Goal: Information Seeking & Learning: Learn about a topic

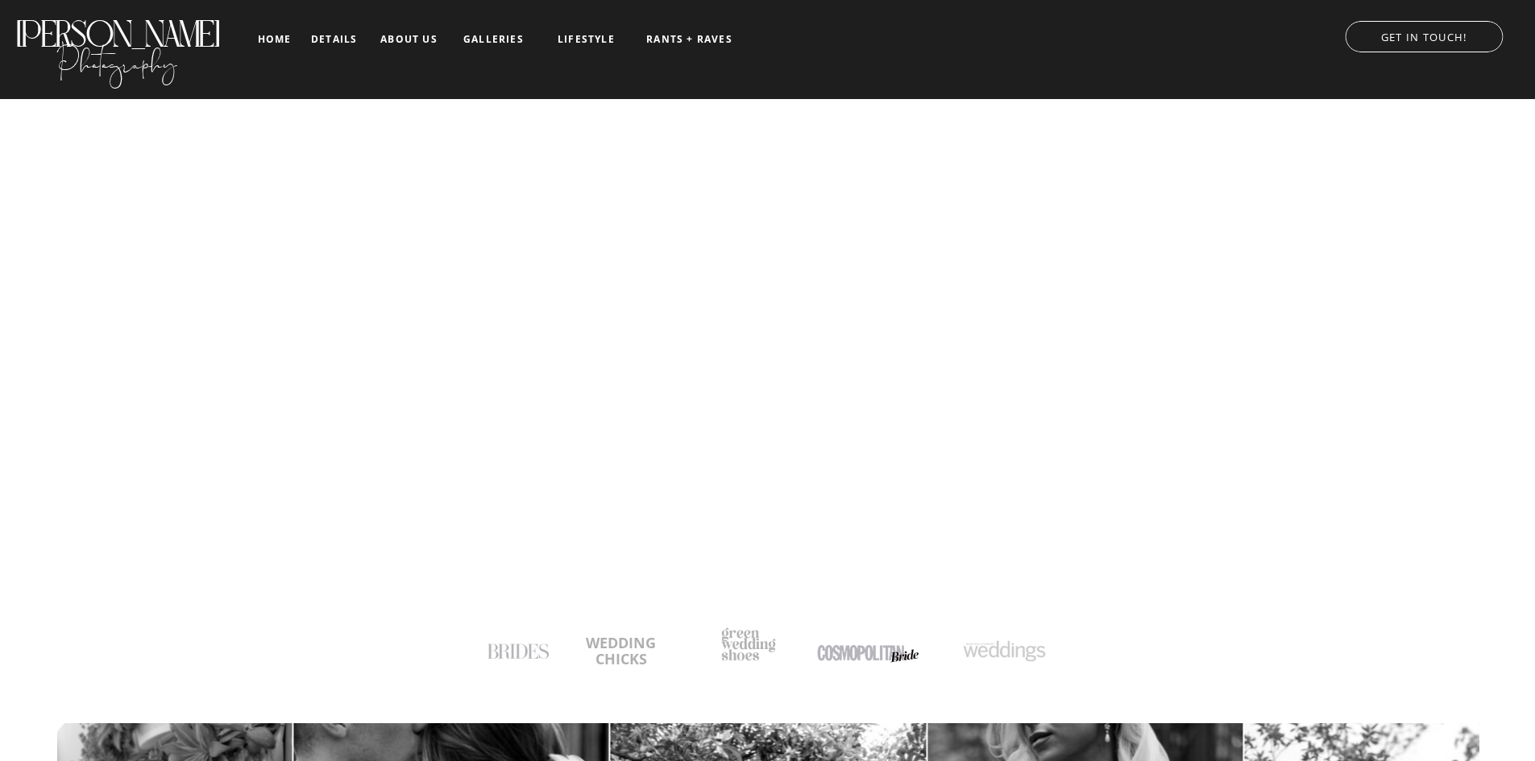
click at [339, 43] on nav "details" at bounding box center [334, 39] width 46 height 10
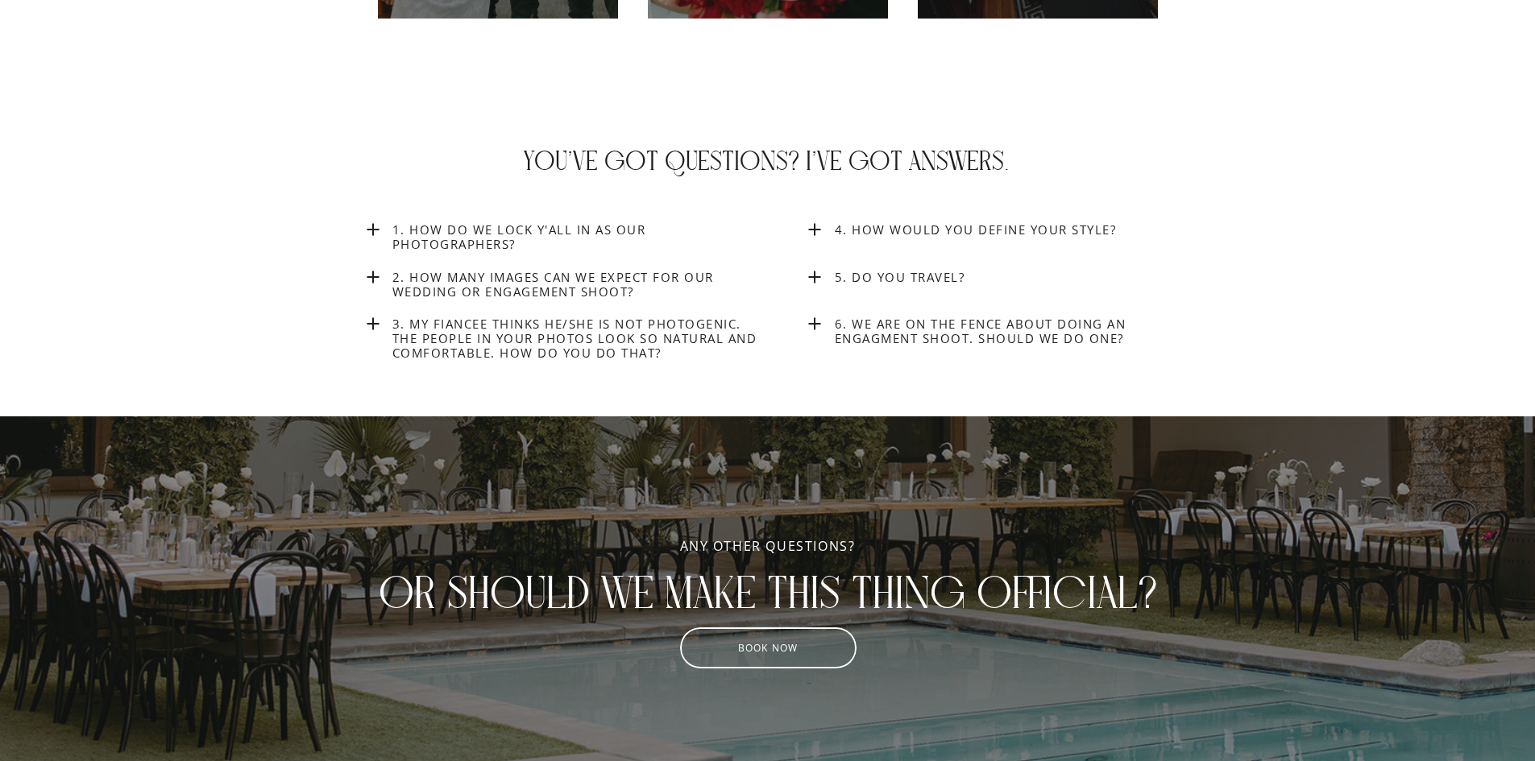
scroll to position [6165, 0]
click at [965, 226] on h3 "4. How would you define your style?" at bounding box center [1021, 229] width 372 height 15
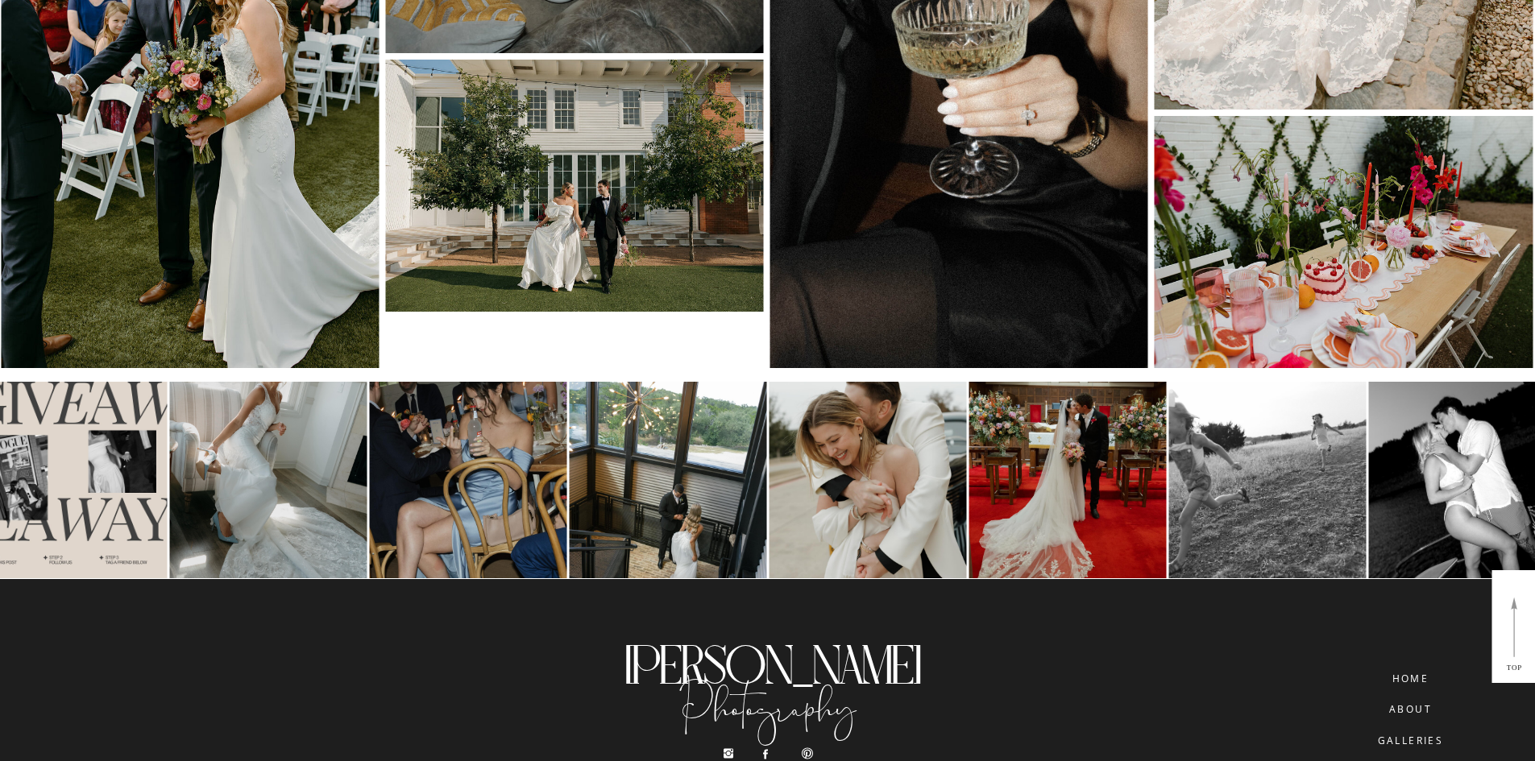
scroll to position [8453, 0]
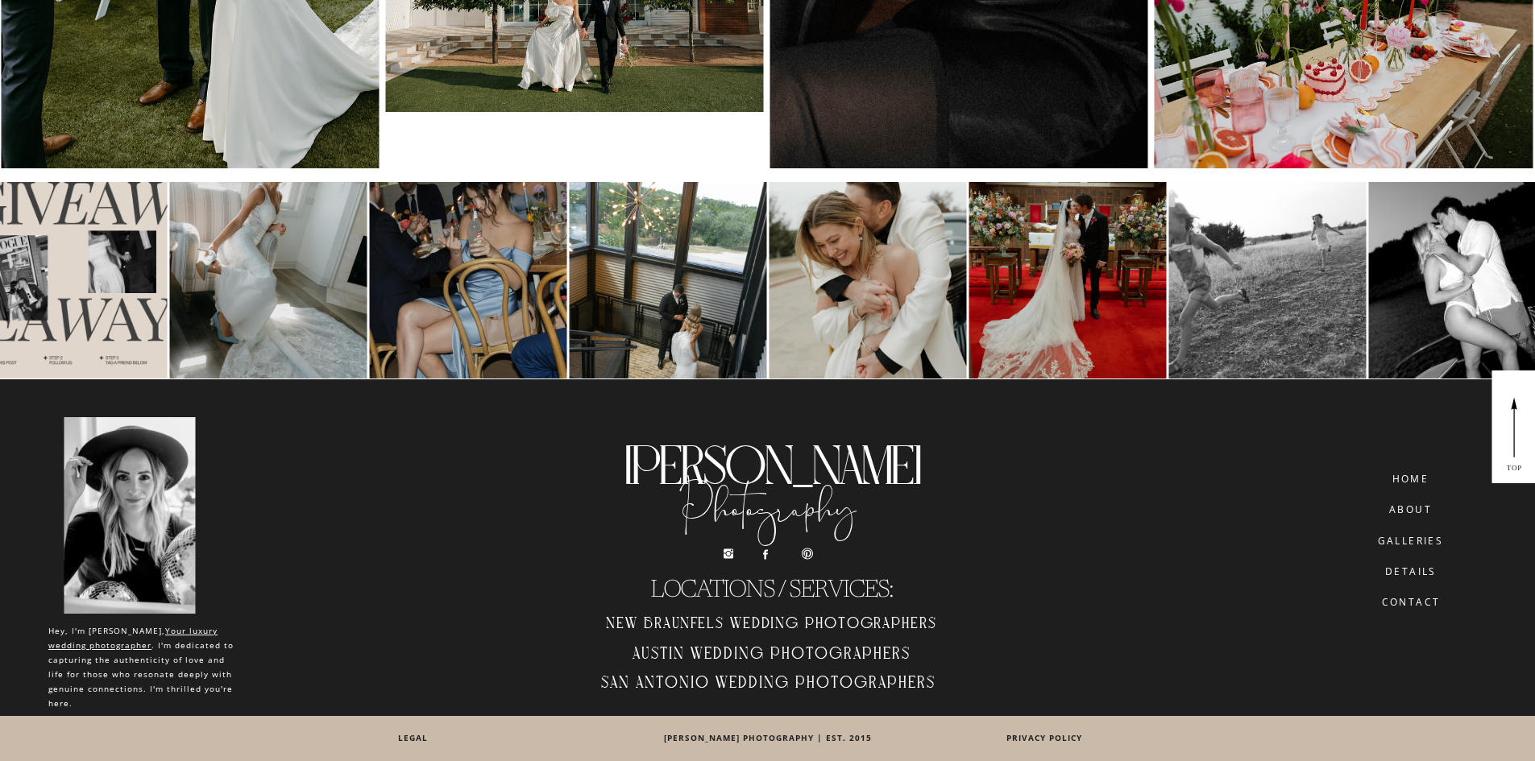
click at [1407, 575] on nav "details" at bounding box center [1410, 571] width 90 height 10
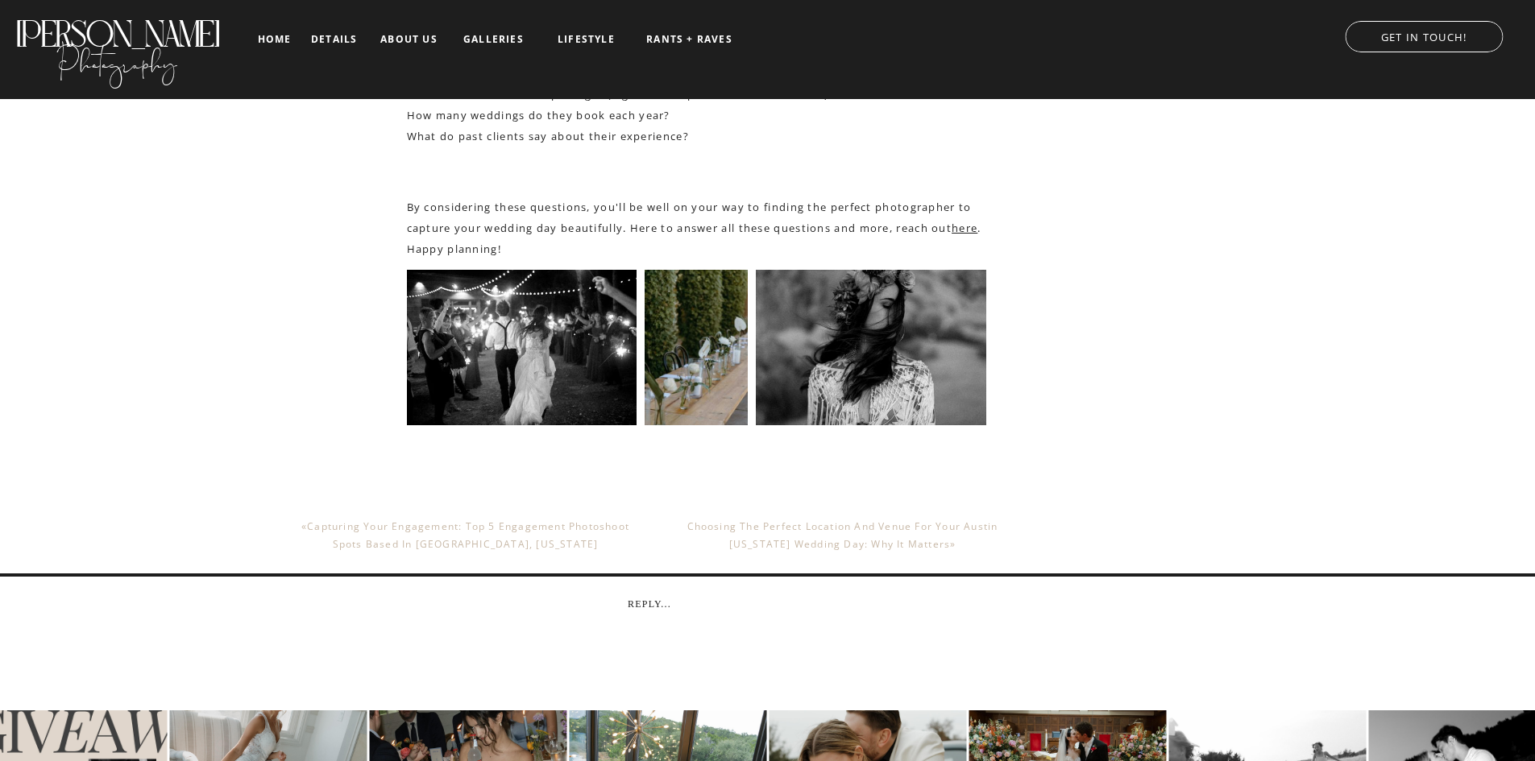
scroll to position [2783, 0]
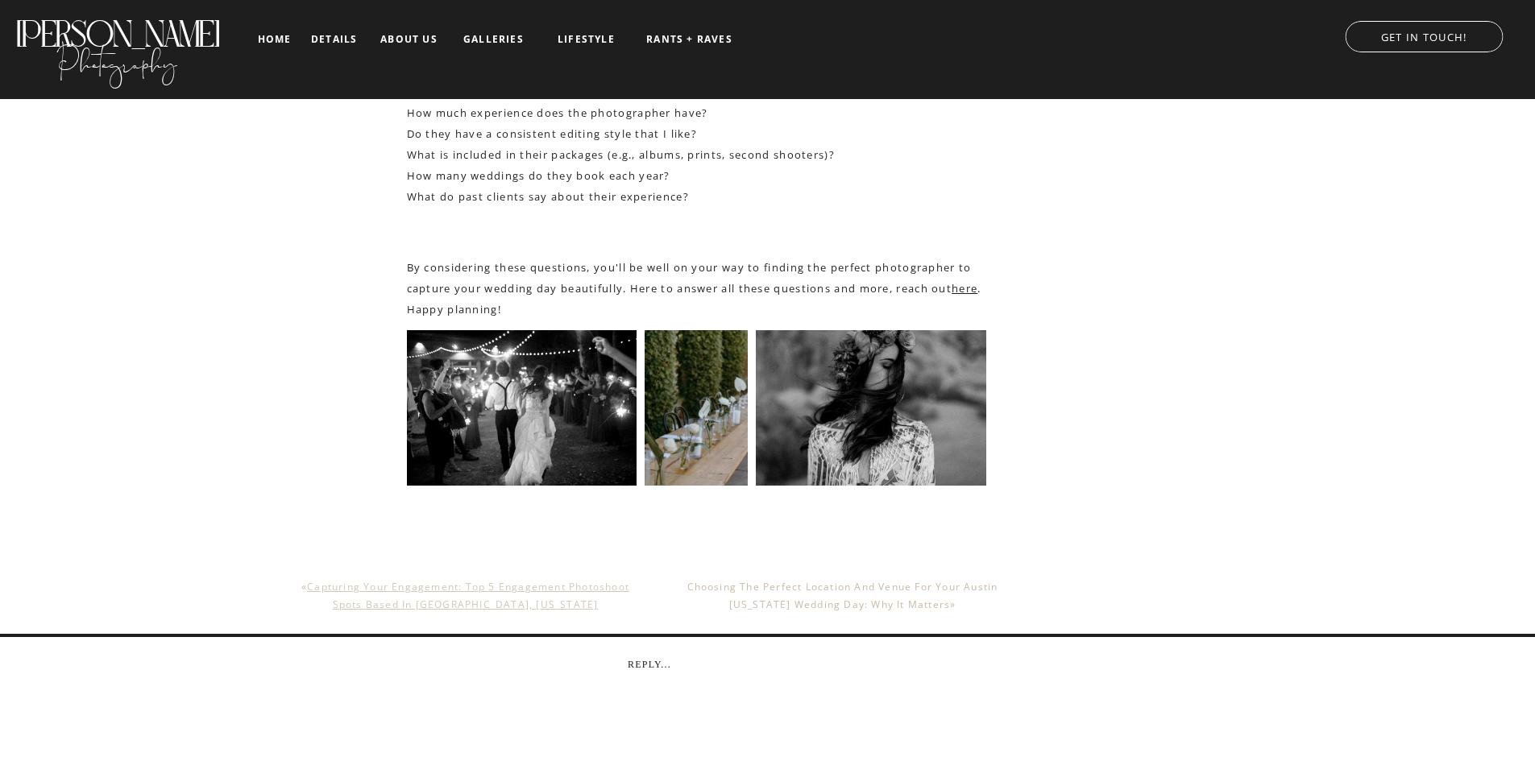
click at [515, 593] on link "Capturing your Engagement: Top 5 Engagement Photoshoot Spots based in Austin, T…" at bounding box center [468, 595] width 322 height 31
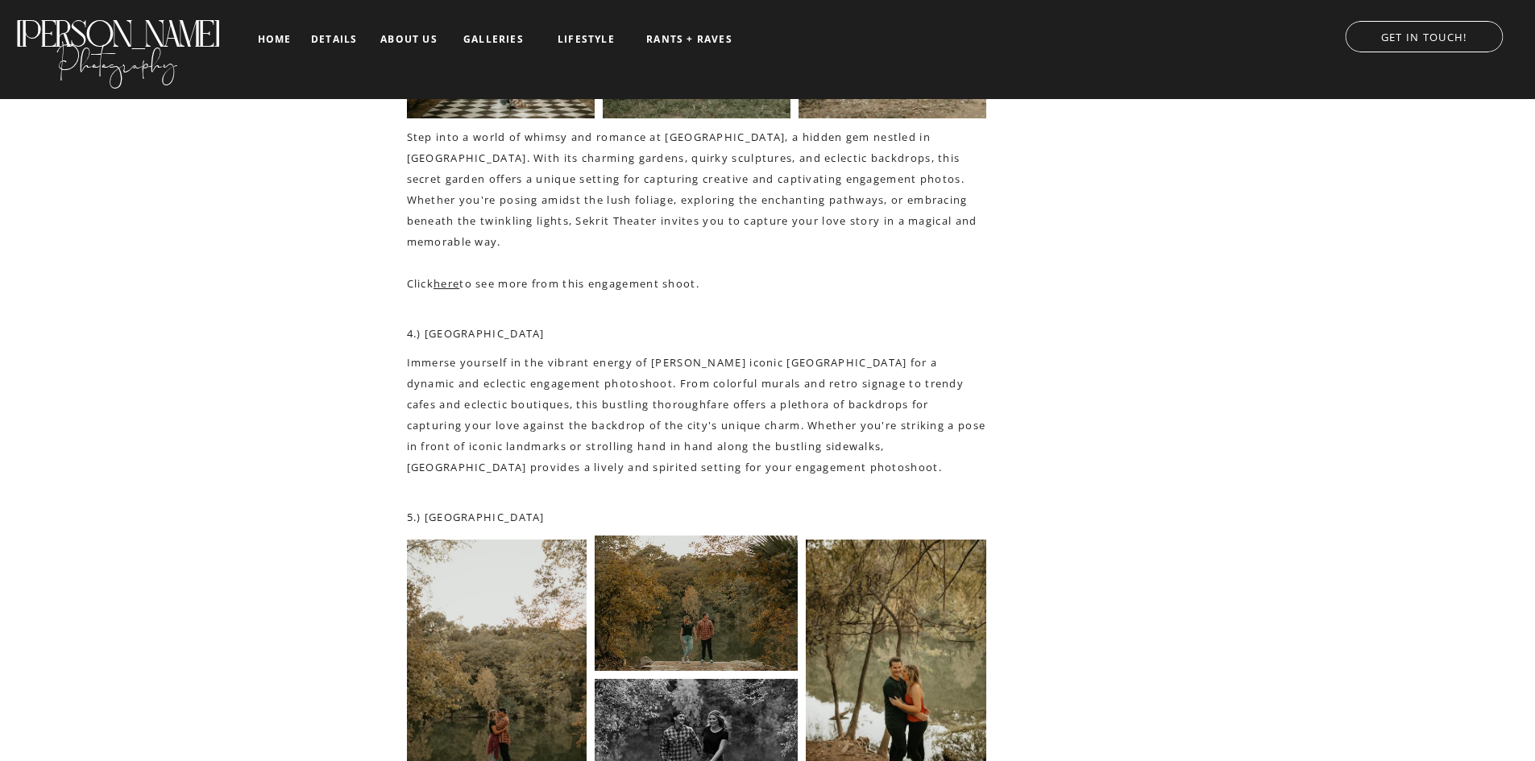
scroll to position [3014, 0]
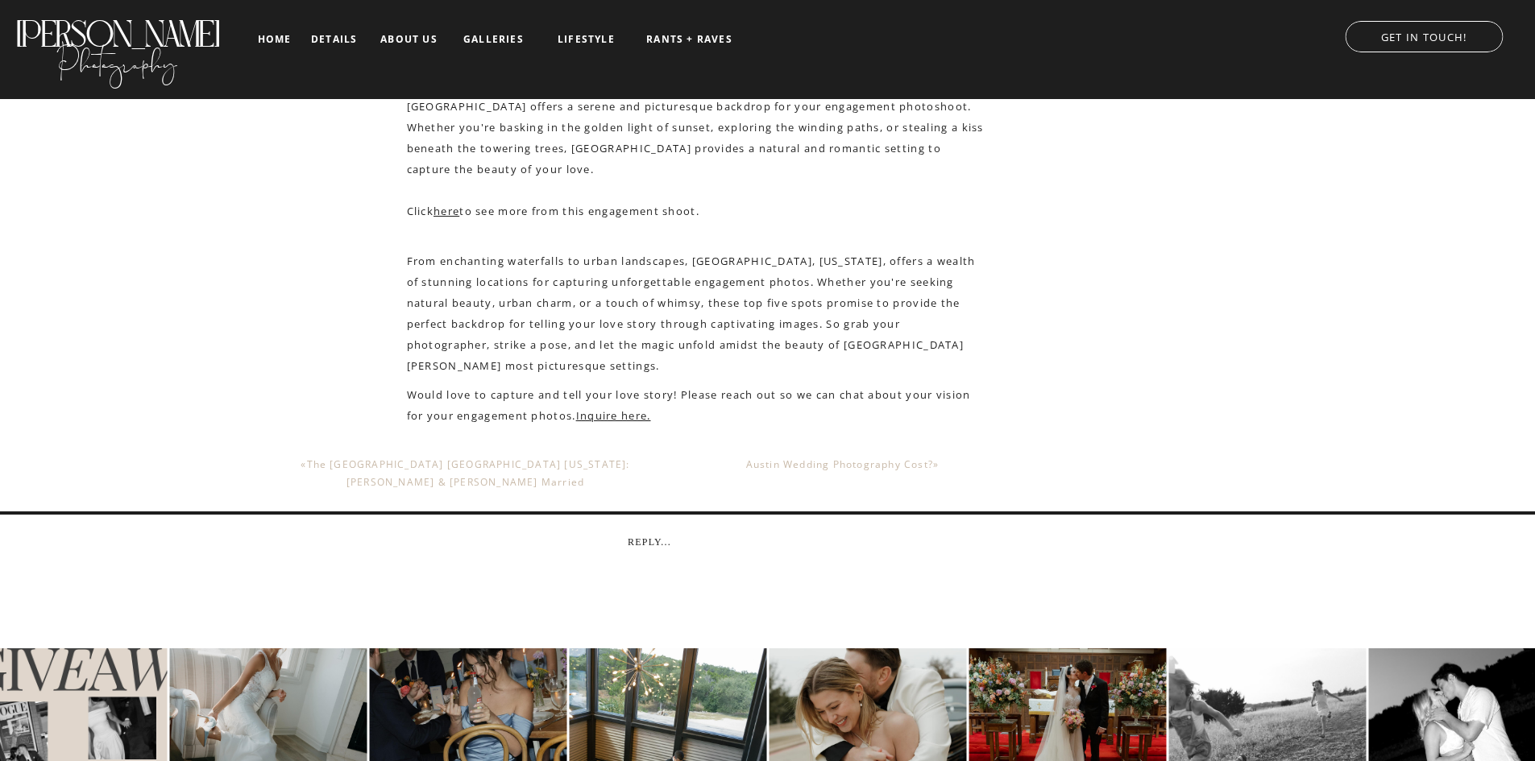
click at [394, 543] on div "Reply..." at bounding box center [649, 542] width 524 height 11
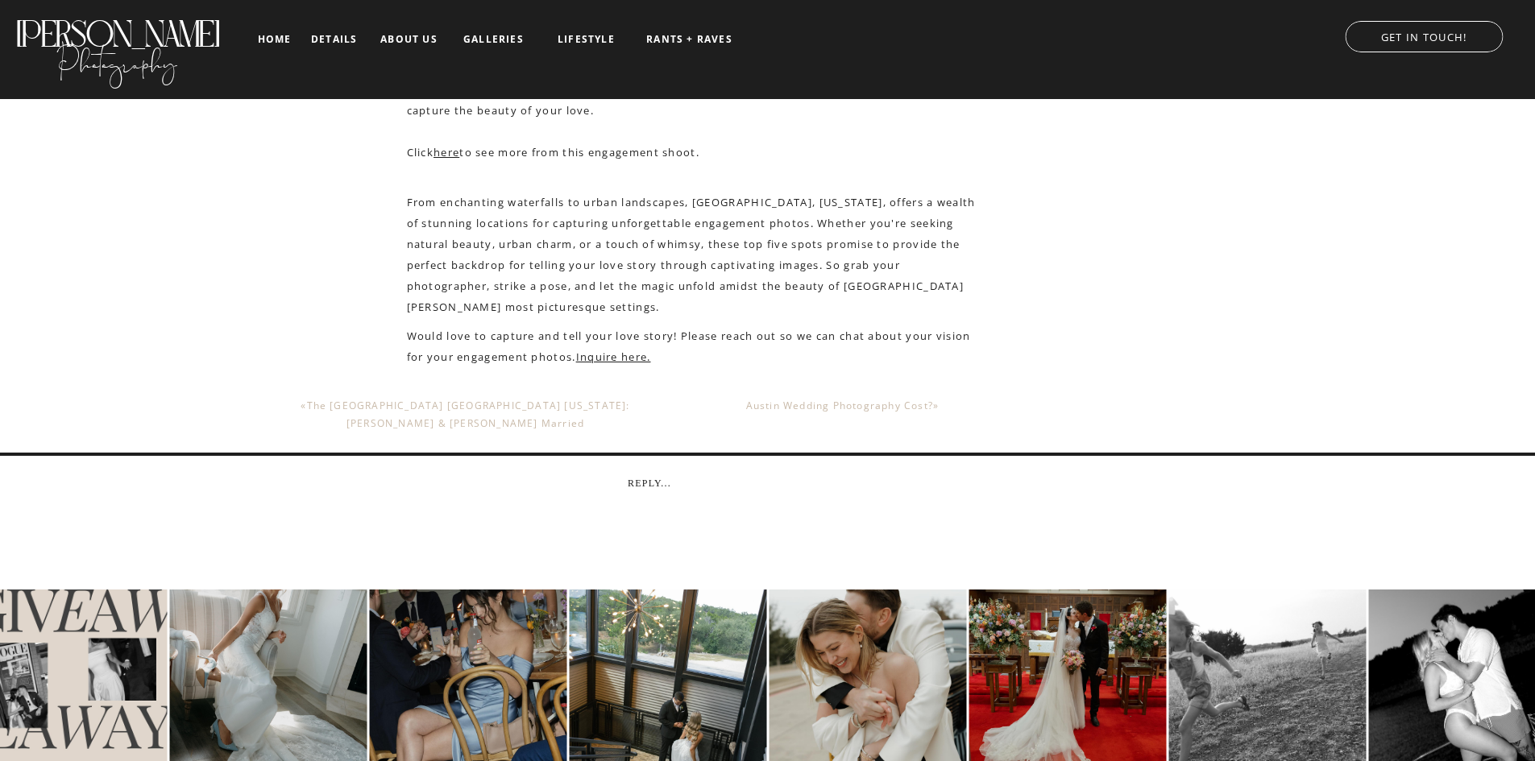
scroll to position [3609, 0]
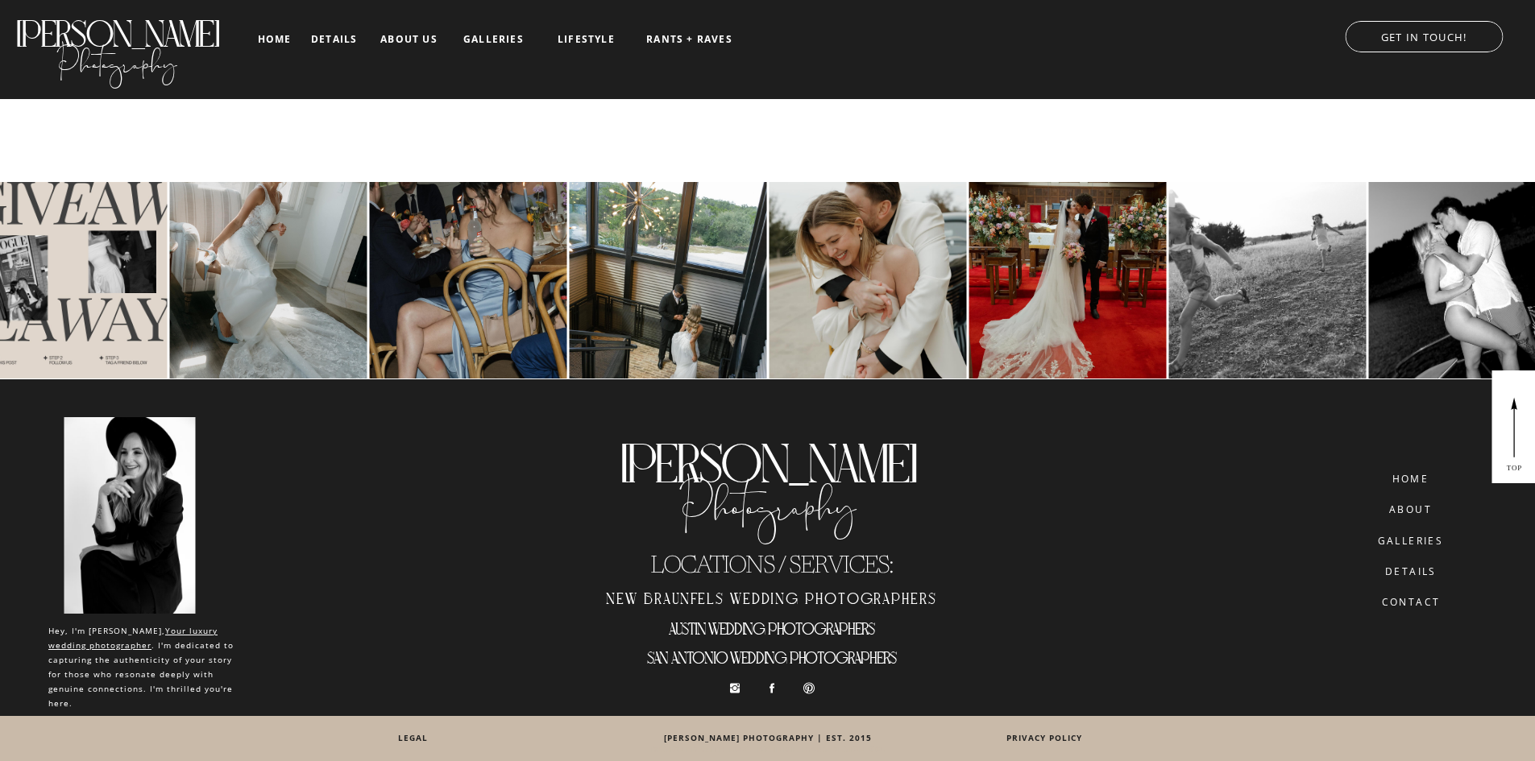
scroll to position [4016, 0]
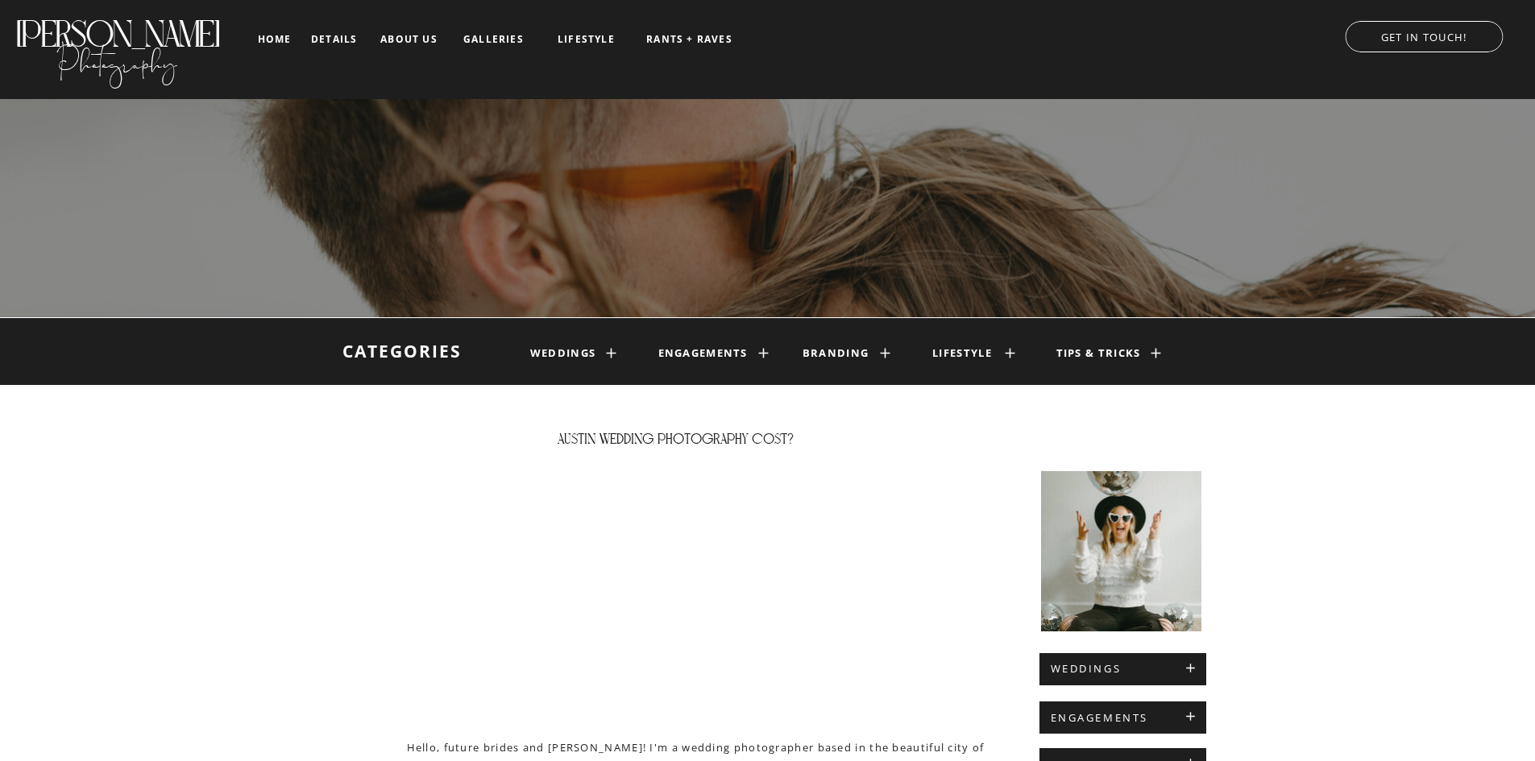
scroll to position [2783, 0]
